Goal: Obtain resource: Download file/media

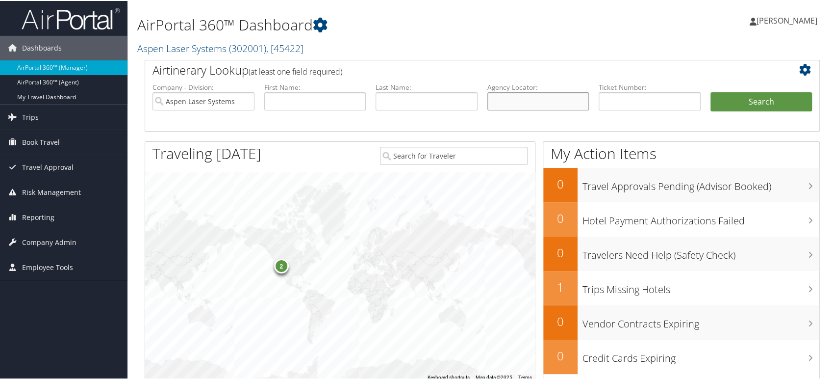
click at [490, 102] on input "text" at bounding box center [538, 100] width 102 height 18
paste input "DC7D2S"
type input "DC7D2S"
click at [746, 98] on button "Search" at bounding box center [761, 101] width 102 height 20
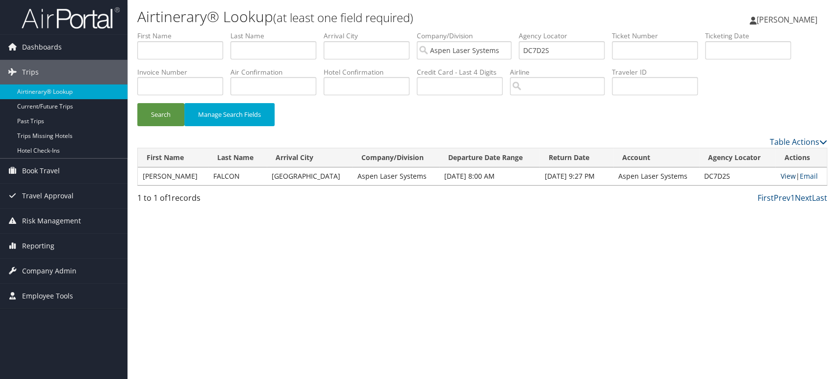
click at [781, 176] on link "View" at bounding box center [787, 175] width 15 height 9
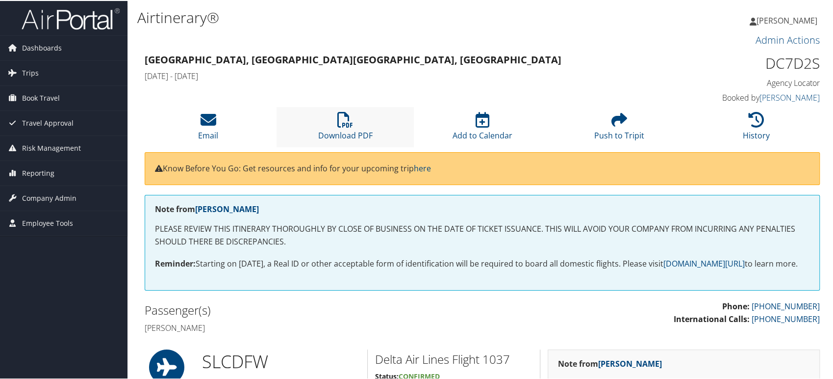
click at [353, 111] on li "Download PDF" at bounding box center [345, 126] width 137 height 40
